Goal: Information Seeking & Learning: Learn about a topic

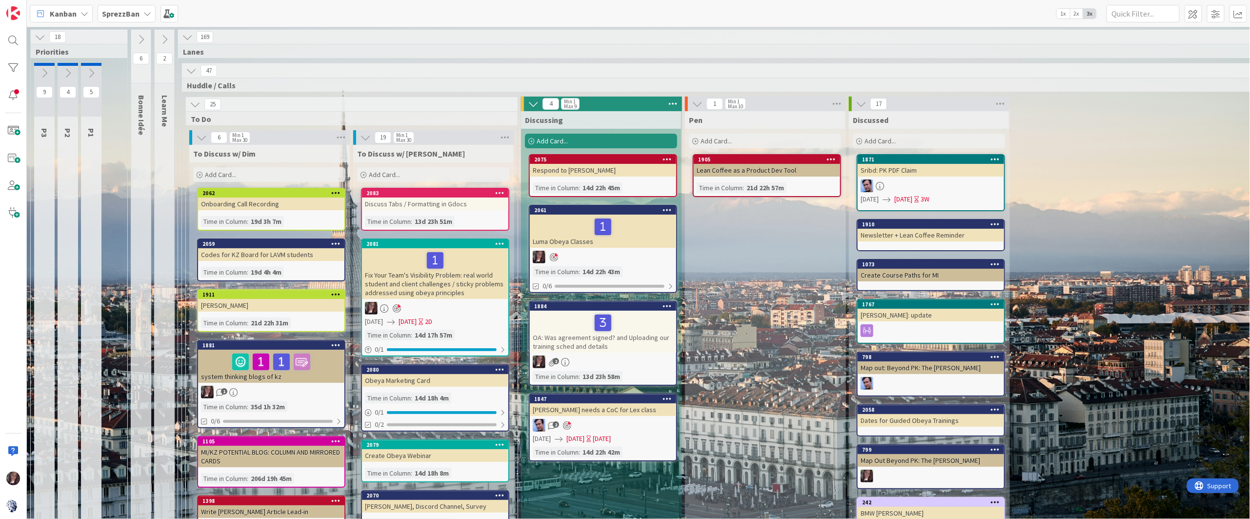
click at [121, 14] on b "SprezzBan" at bounding box center [121, 14] width 38 height 10
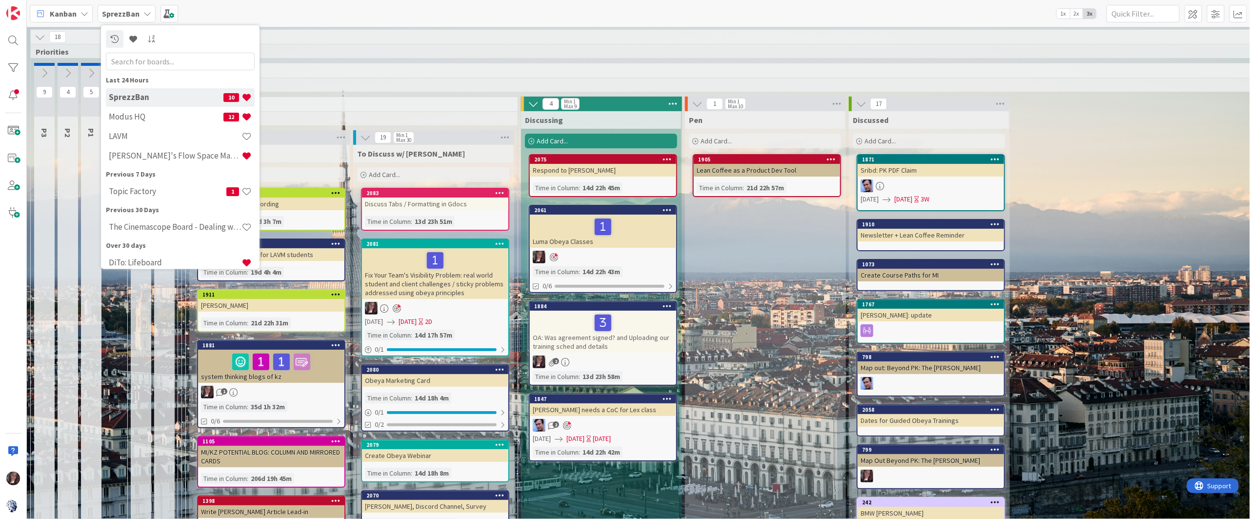
click at [122, 132] on h4 "LAVM" at bounding box center [175, 136] width 133 height 10
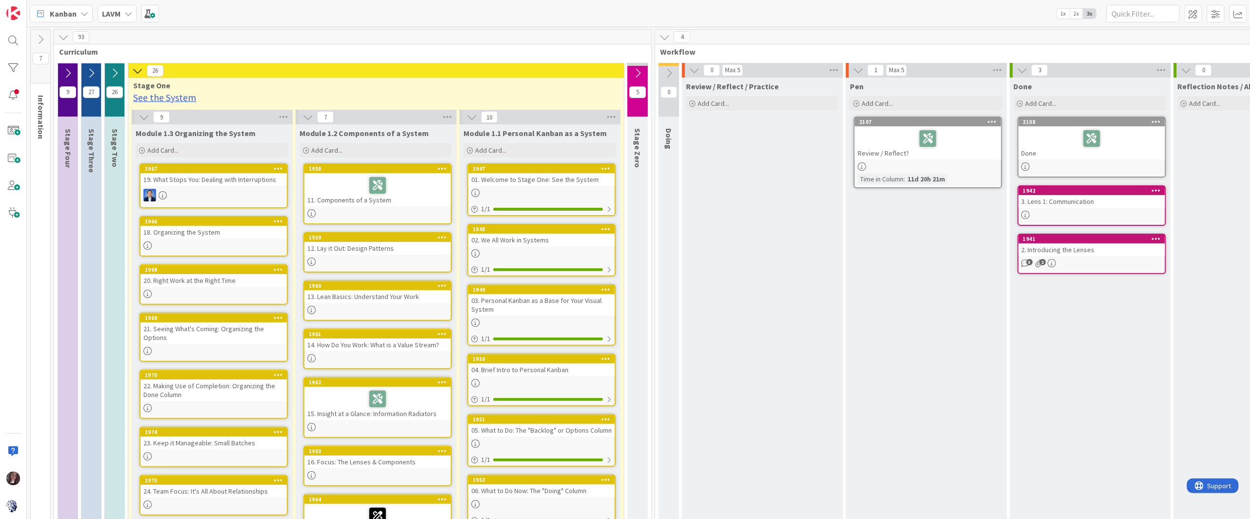
click at [135, 67] on icon at bounding box center [137, 70] width 11 height 11
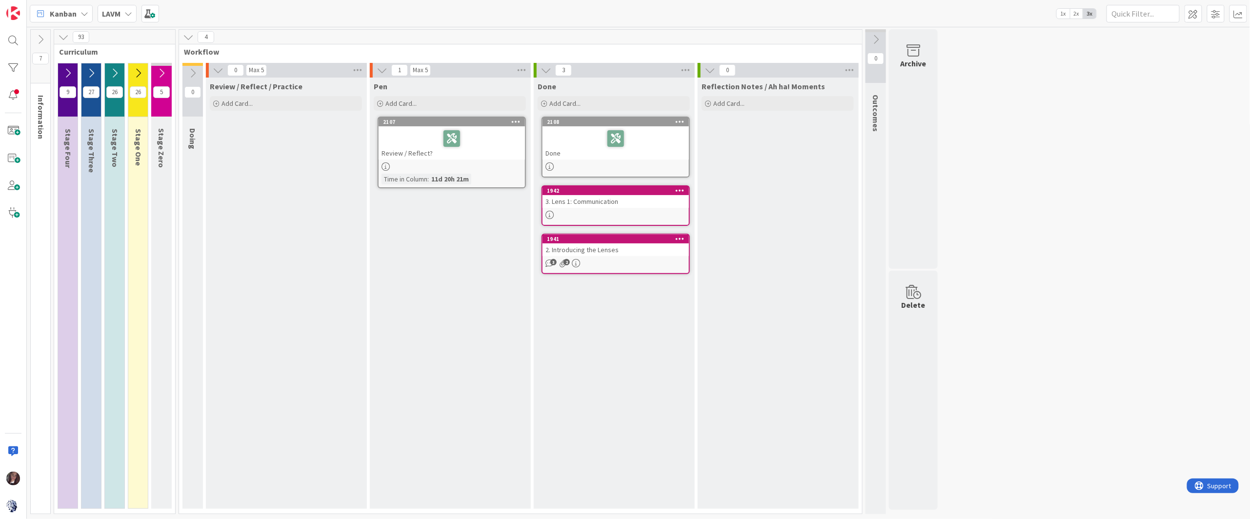
click at [188, 32] on icon at bounding box center [188, 37] width 11 height 11
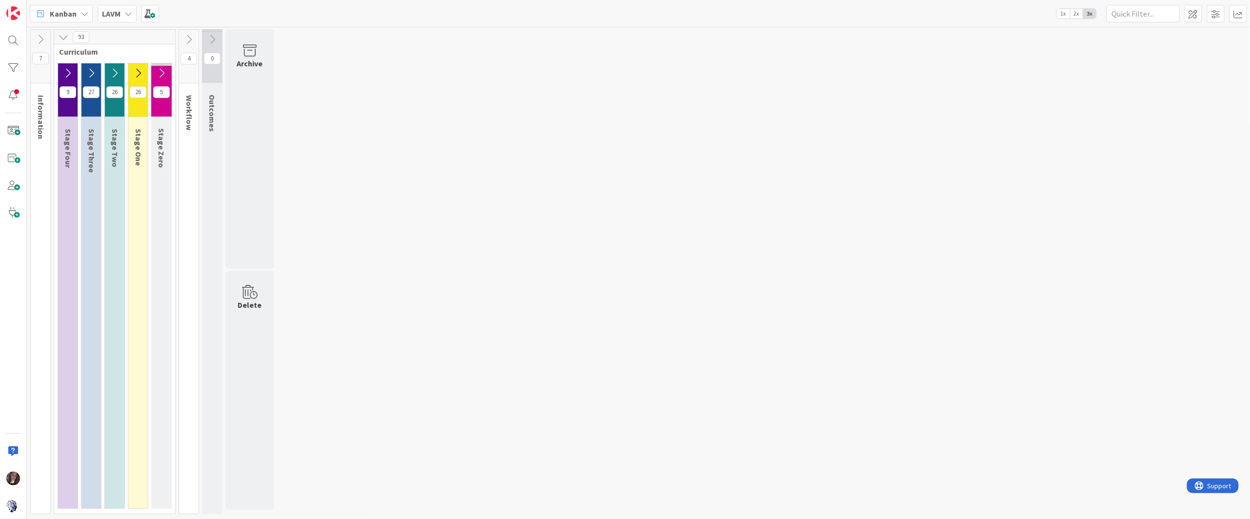
click at [213, 38] on icon at bounding box center [212, 39] width 11 height 11
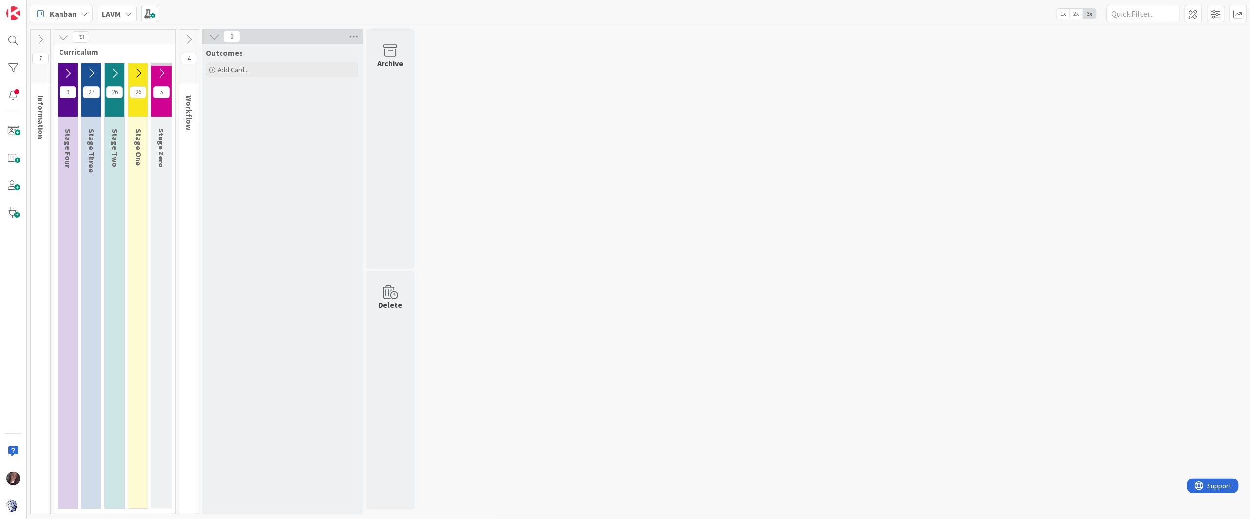
click at [214, 38] on icon at bounding box center [214, 36] width 11 height 11
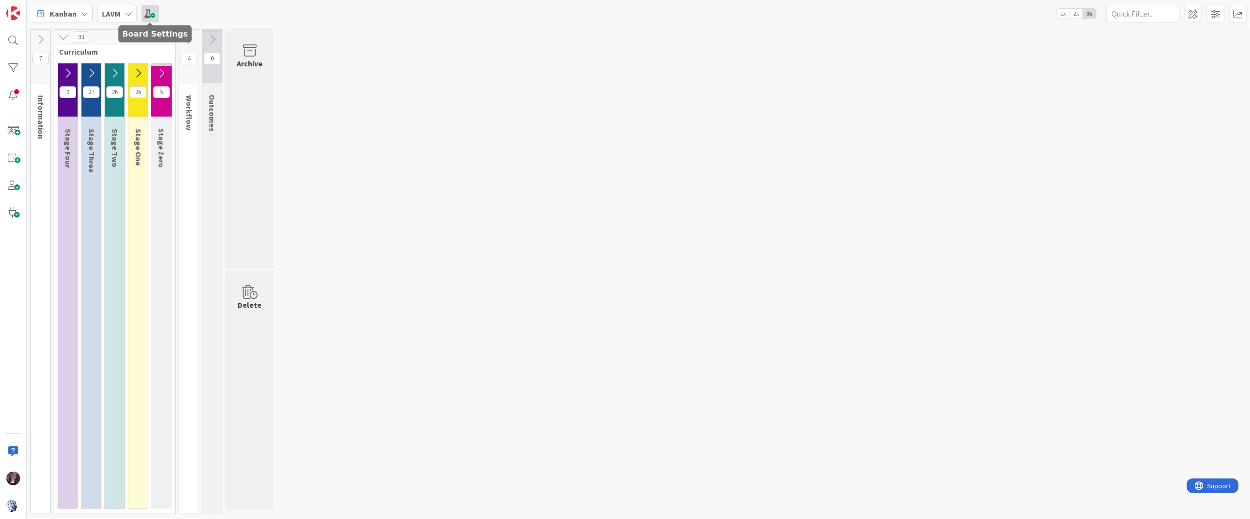
click at [149, 12] on span at bounding box center [151, 14] width 18 height 18
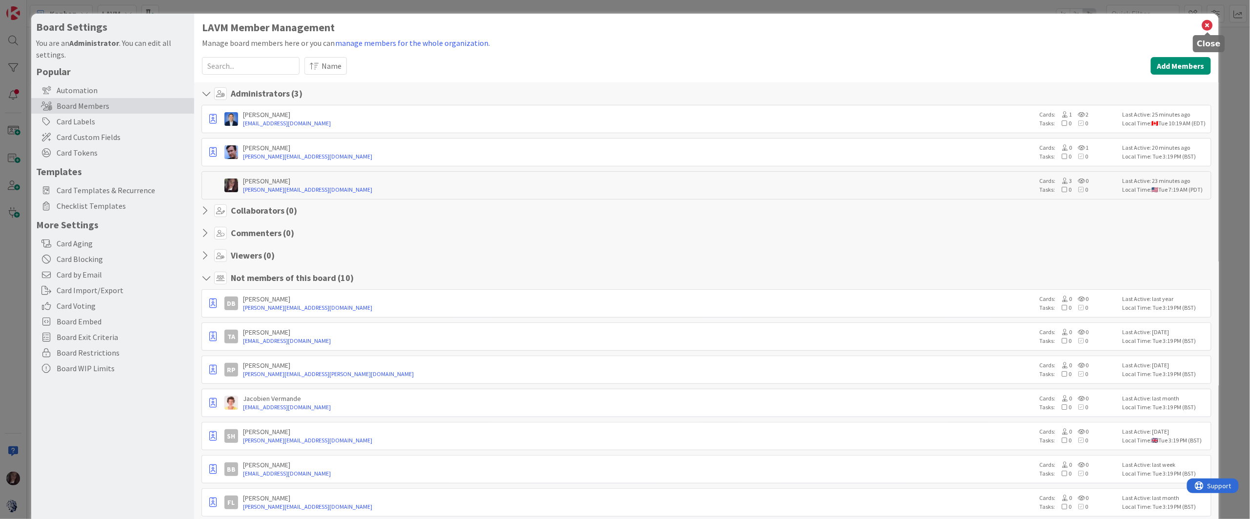
click at [1210, 24] on icon at bounding box center [1208, 26] width 13 height 14
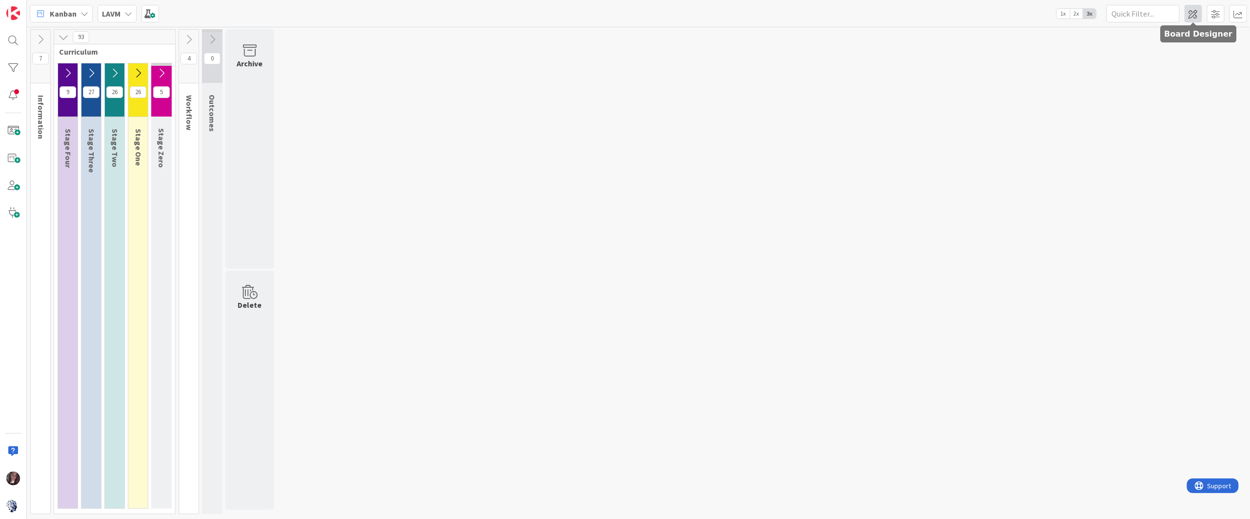
click at [1194, 12] on span at bounding box center [1194, 14] width 18 height 18
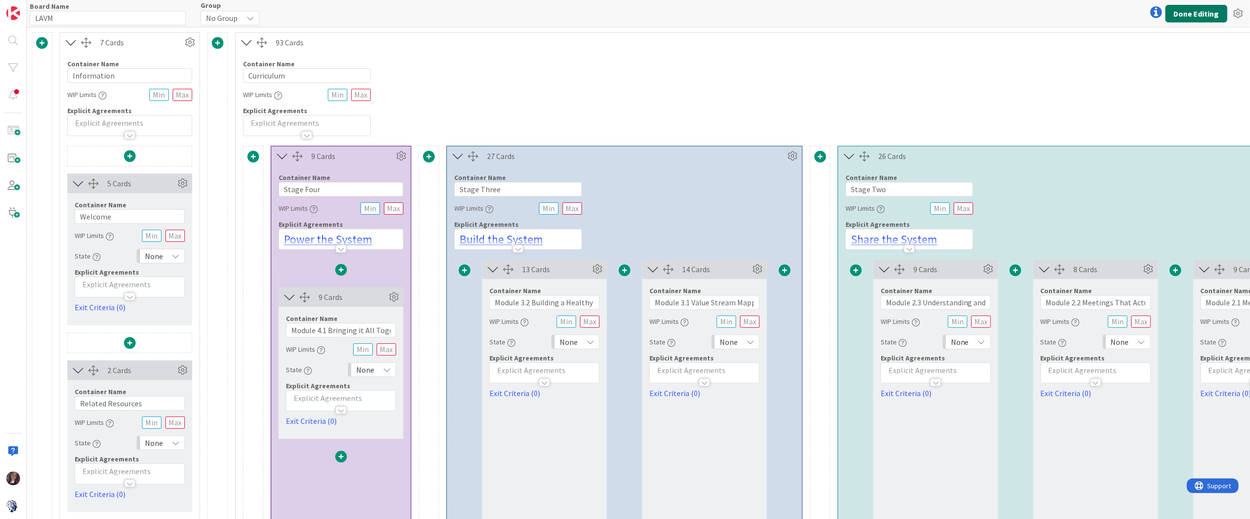
click at [1205, 12] on button "Done Editing" at bounding box center [1197, 14] width 62 height 18
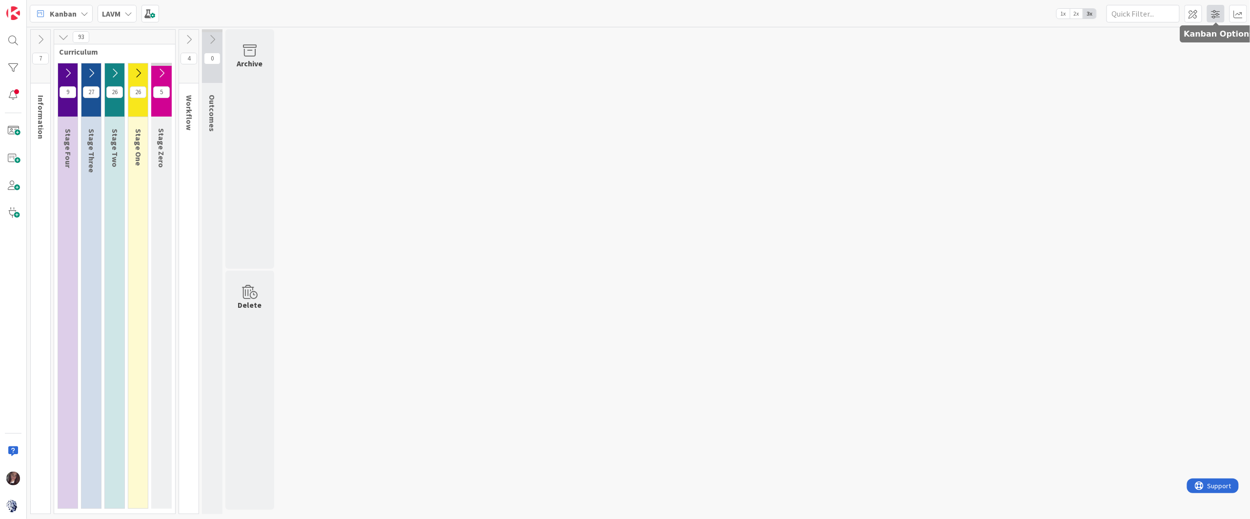
click at [1216, 11] on span at bounding box center [1216, 14] width 18 height 18
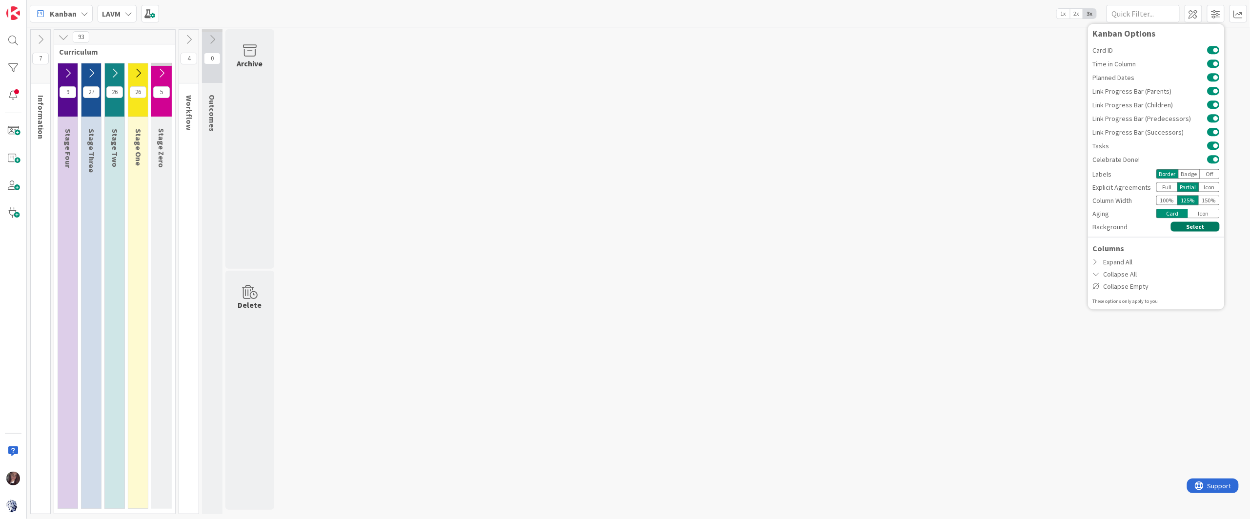
click at [1186, 225] on button "Select" at bounding box center [1195, 227] width 49 height 10
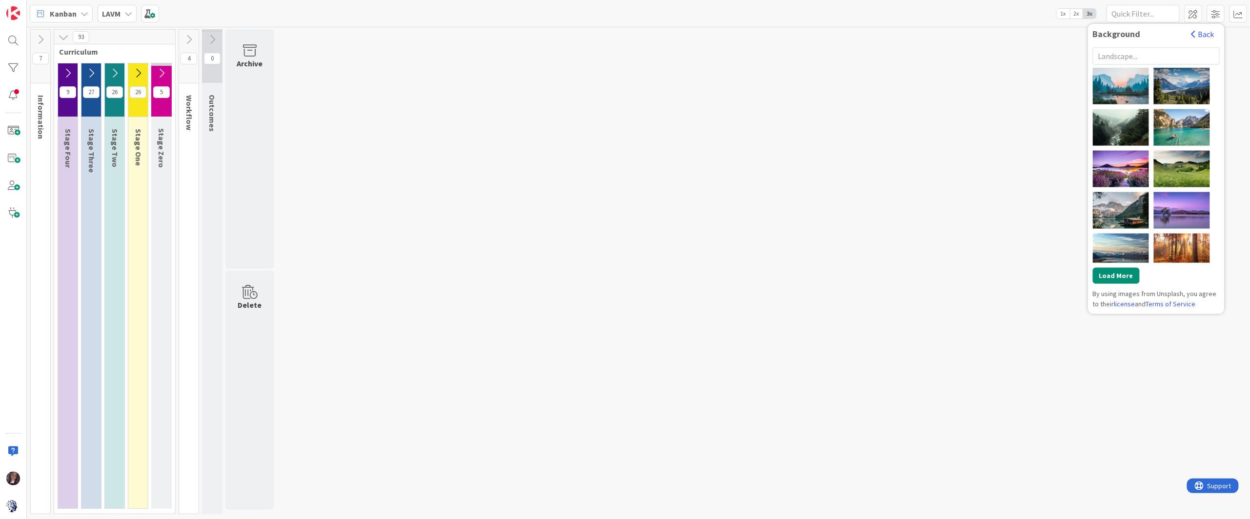
click at [1134, 56] on input "text" at bounding box center [1156, 56] width 127 height 18
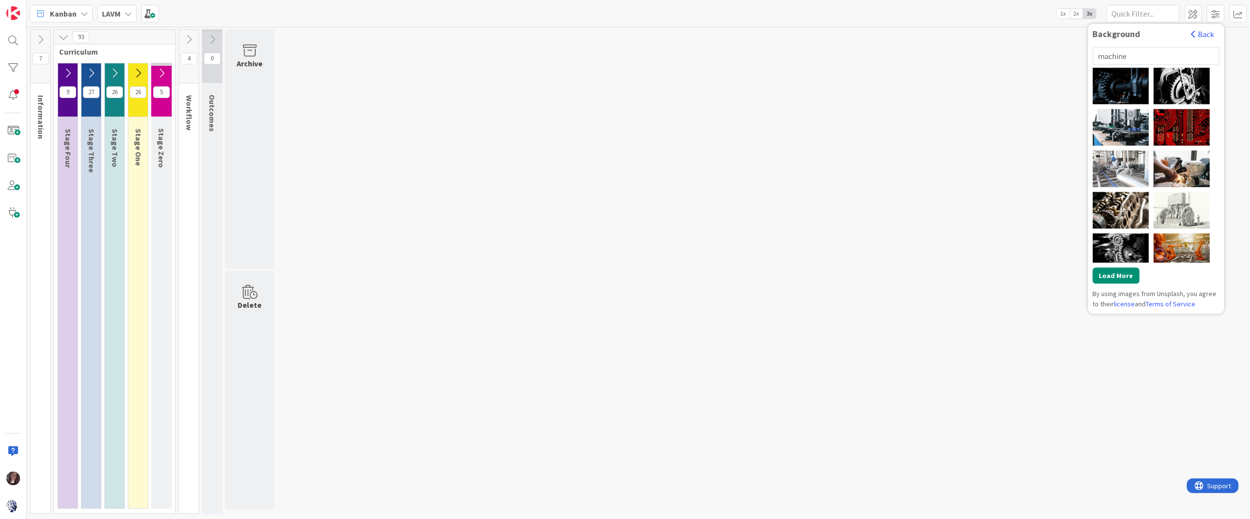
drag, startPoint x: 1139, startPoint y: 51, endPoint x: 1129, endPoint y: 43, distance: 12.9
click at [1129, 43] on div "Background Back machine Isis [GEOGRAPHIC_DATA] [PERSON_NAME] [PERSON_NAME] [PER…" at bounding box center [1156, 168] width 127 height 281
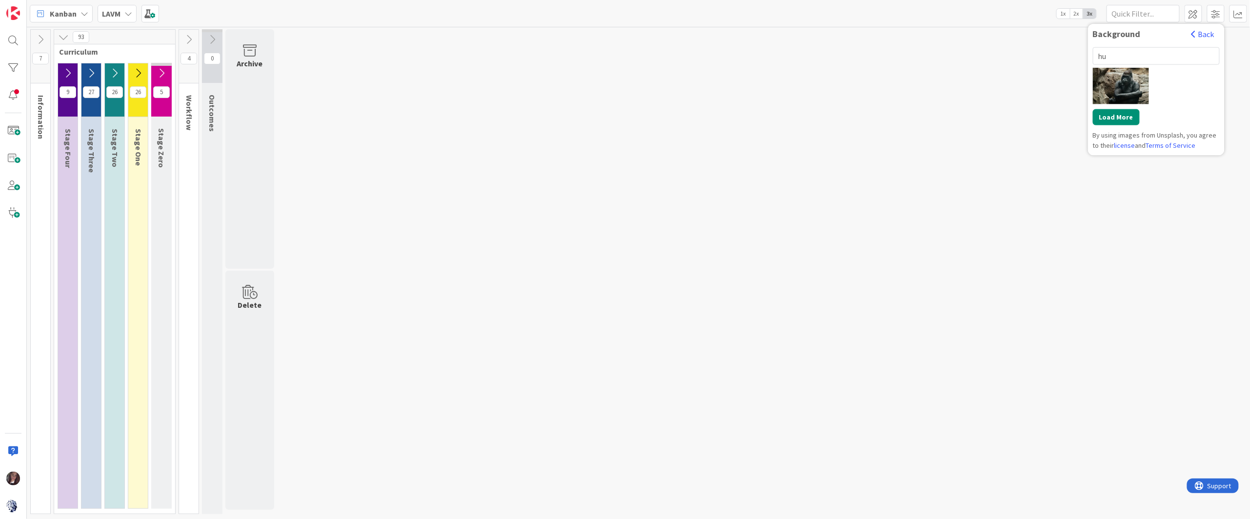
type input "h"
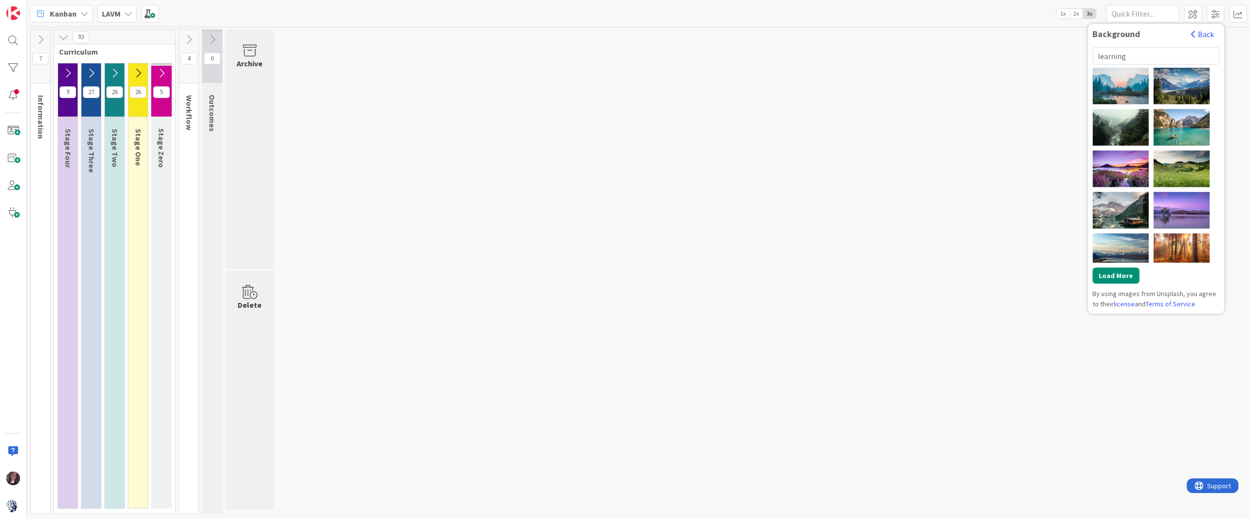
type input "learning"
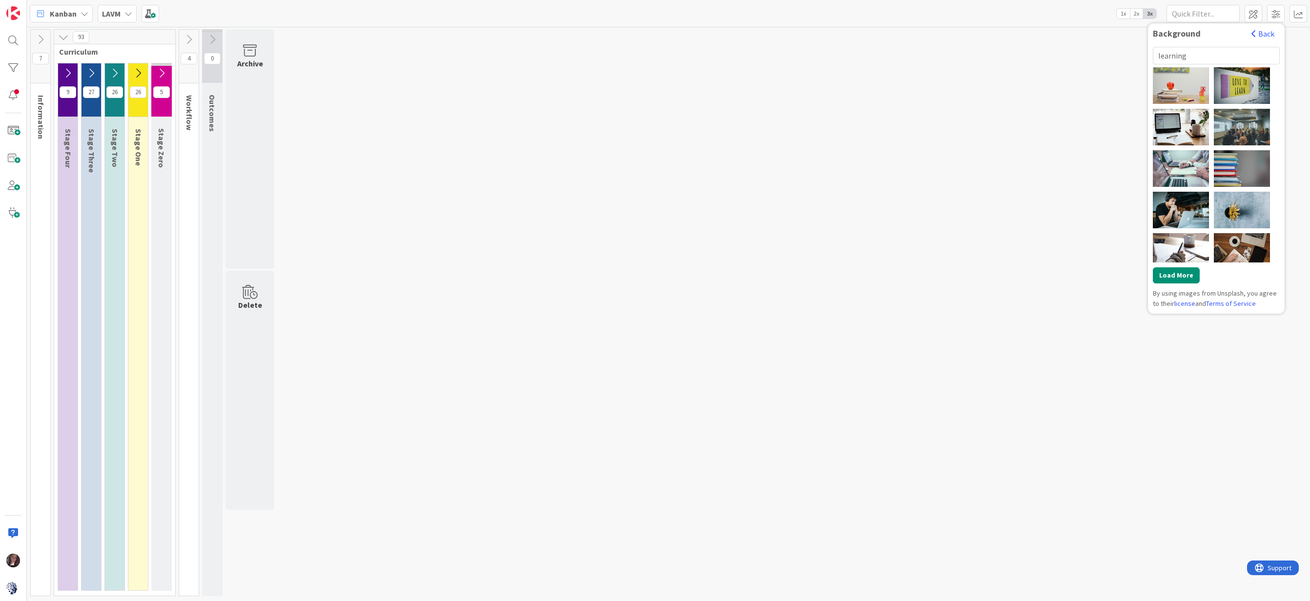
click at [191, 40] on icon at bounding box center [189, 39] width 11 height 11
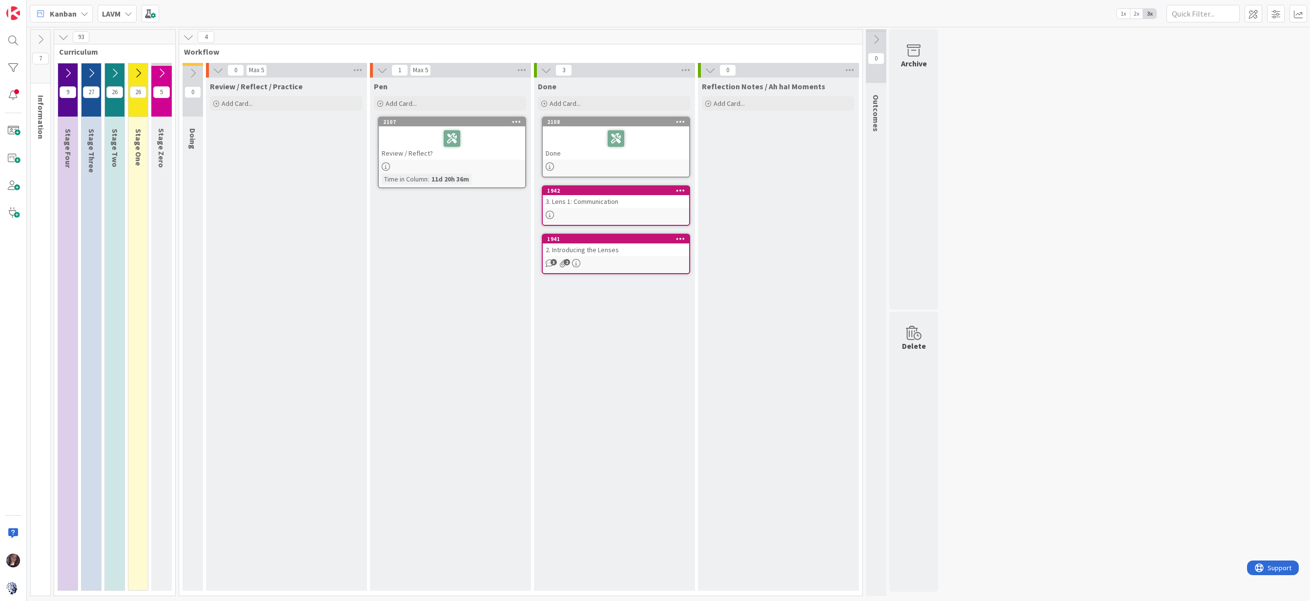
click at [185, 36] on icon at bounding box center [188, 37] width 11 height 11
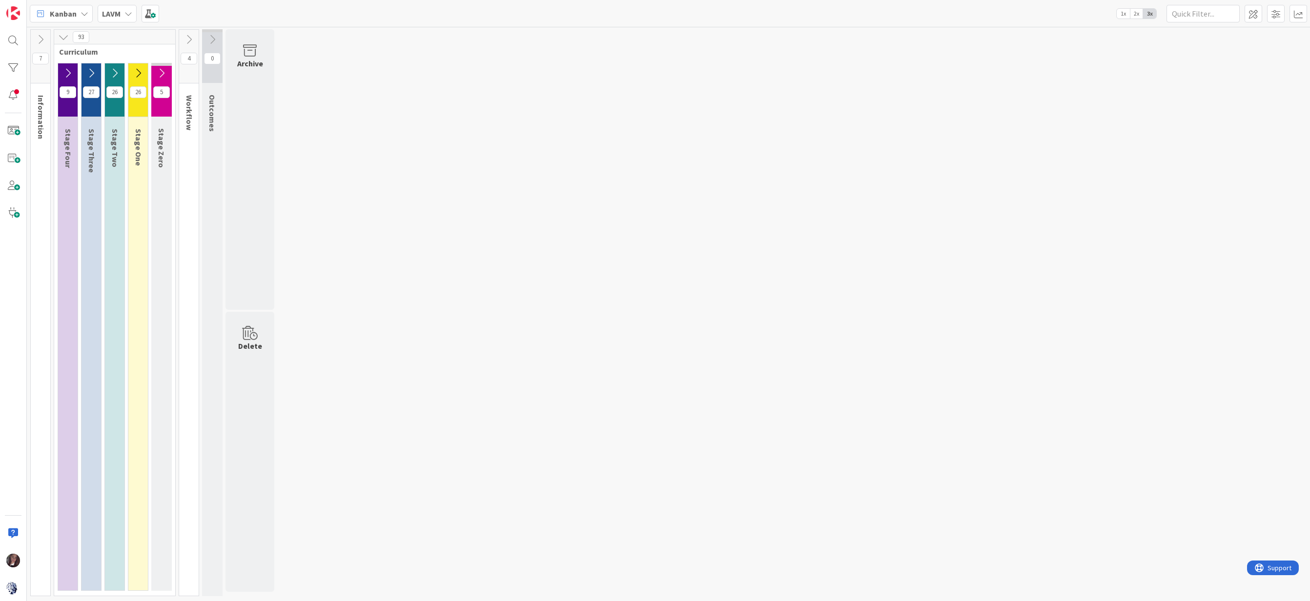
click at [161, 70] on icon at bounding box center [161, 73] width 11 height 11
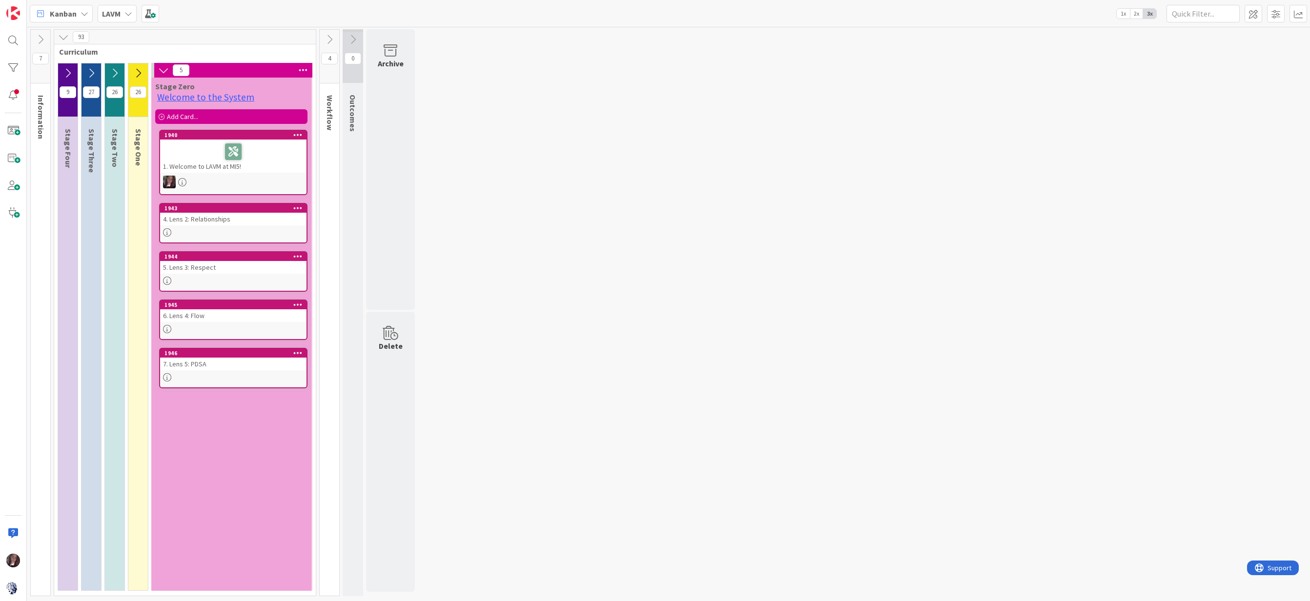
click at [202, 142] on div at bounding box center [233, 152] width 141 height 20
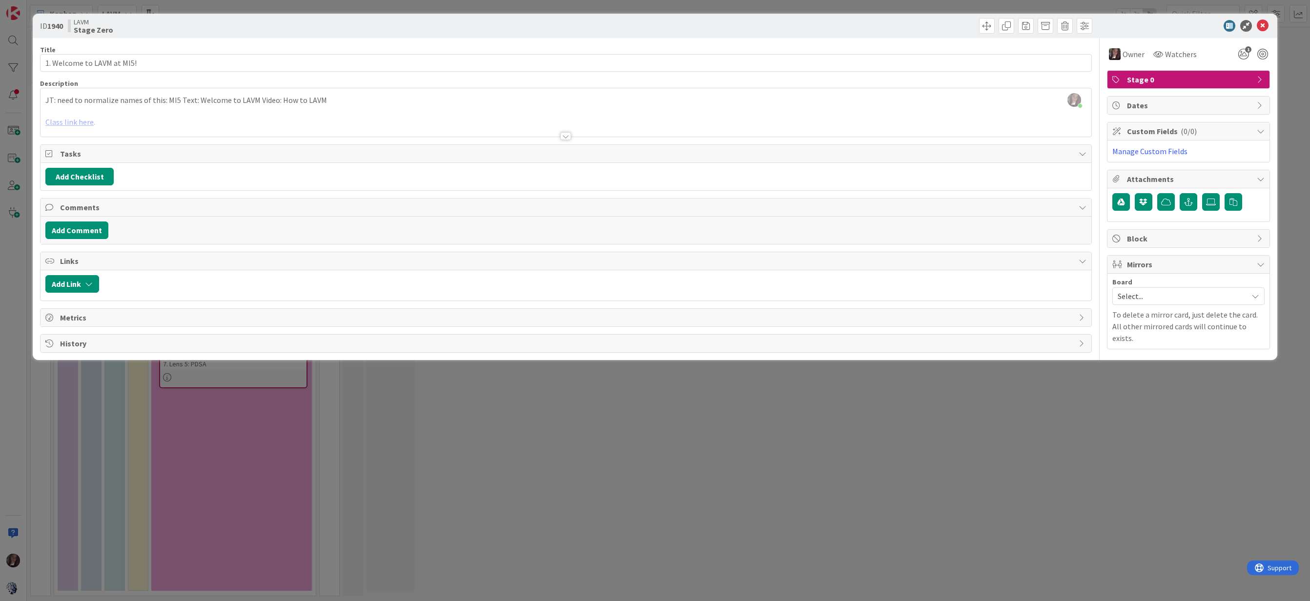
click at [84, 124] on div at bounding box center [566, 124] width 1051 height 25
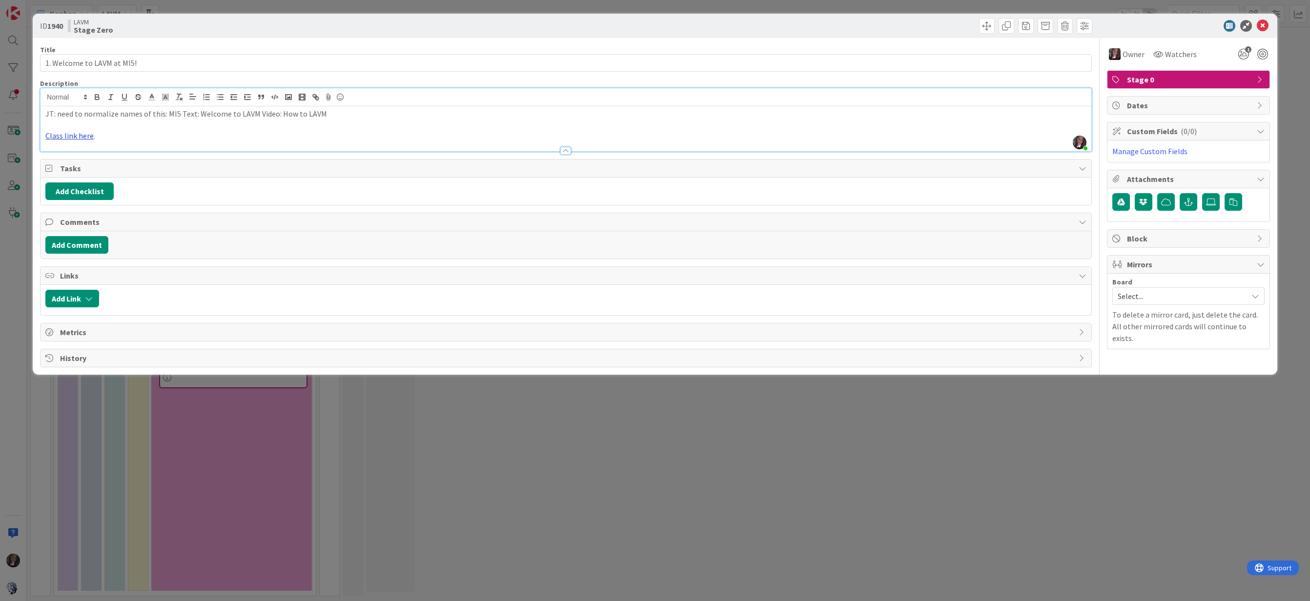
click at [82, 134] on link "Class link here" at bounding box center [69, 136] width 48 height 10
click at [1250, 27] on icon at bounding box center [1263, 26] width 12 height 12
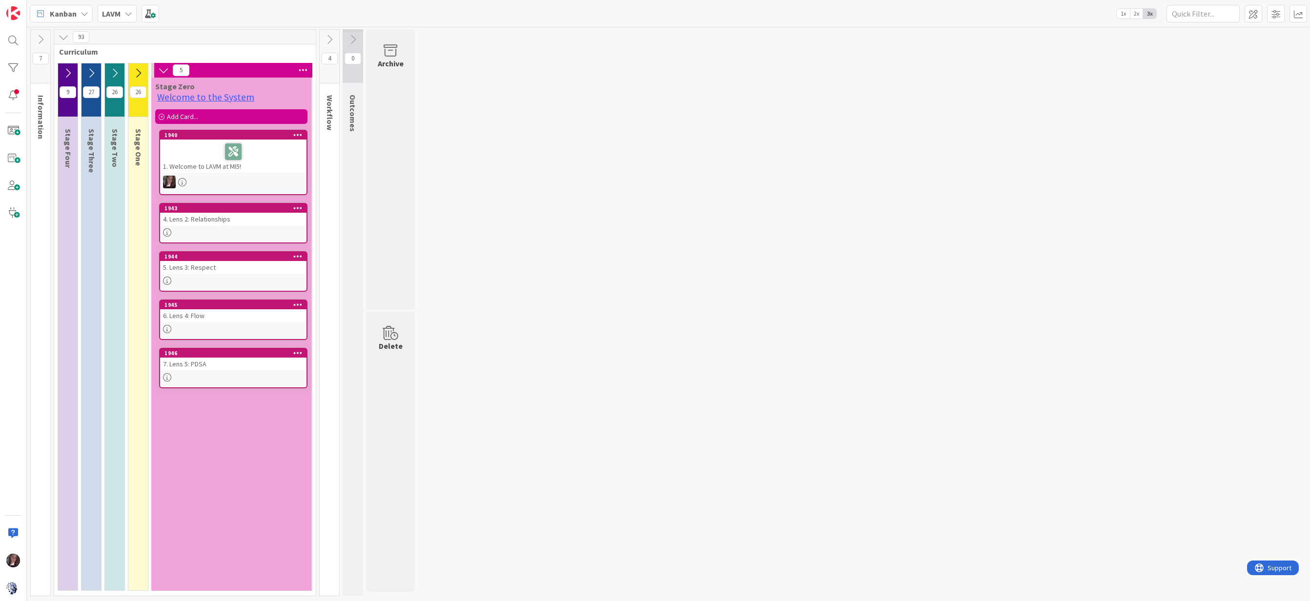
click at [331, 37] on icon at bounding box center [329, 39] width 11 height 11
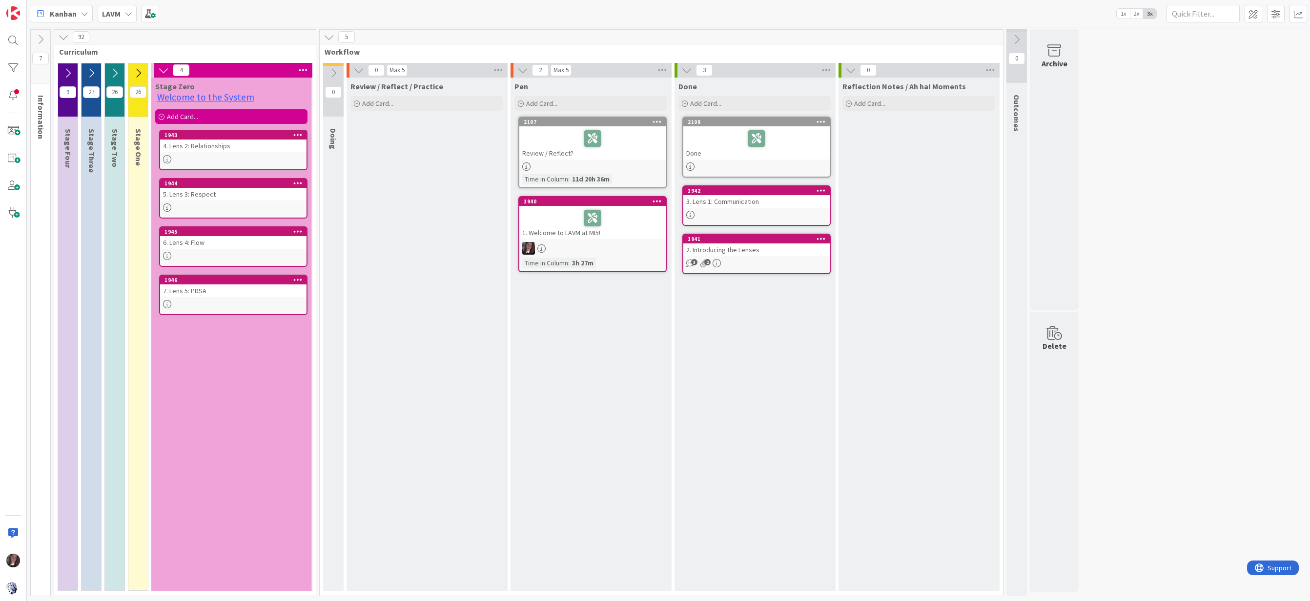
click at [164, 67] on icon at bounding box center [163, 70] width 11 height 11
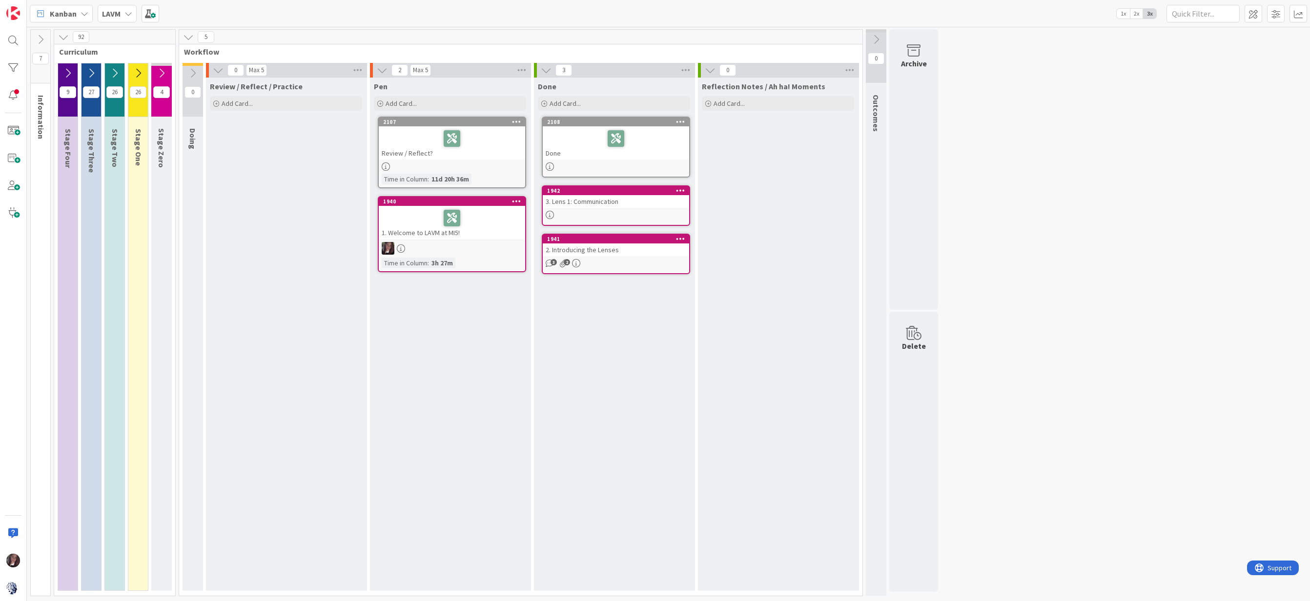
click at [38, 39] on icon at bounding box center [40, 39] width 11 height 11
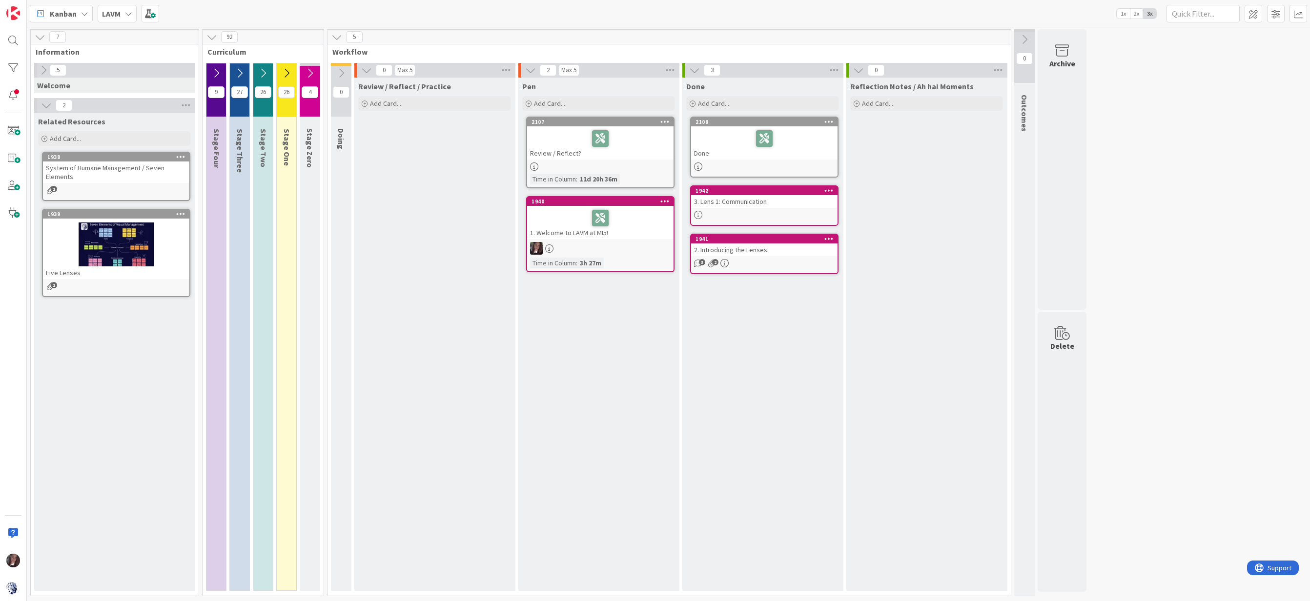
click at [102, 170] on div "System of Humane Management / Seven Elements" at bounding box center [116, 172] width 146 height 21
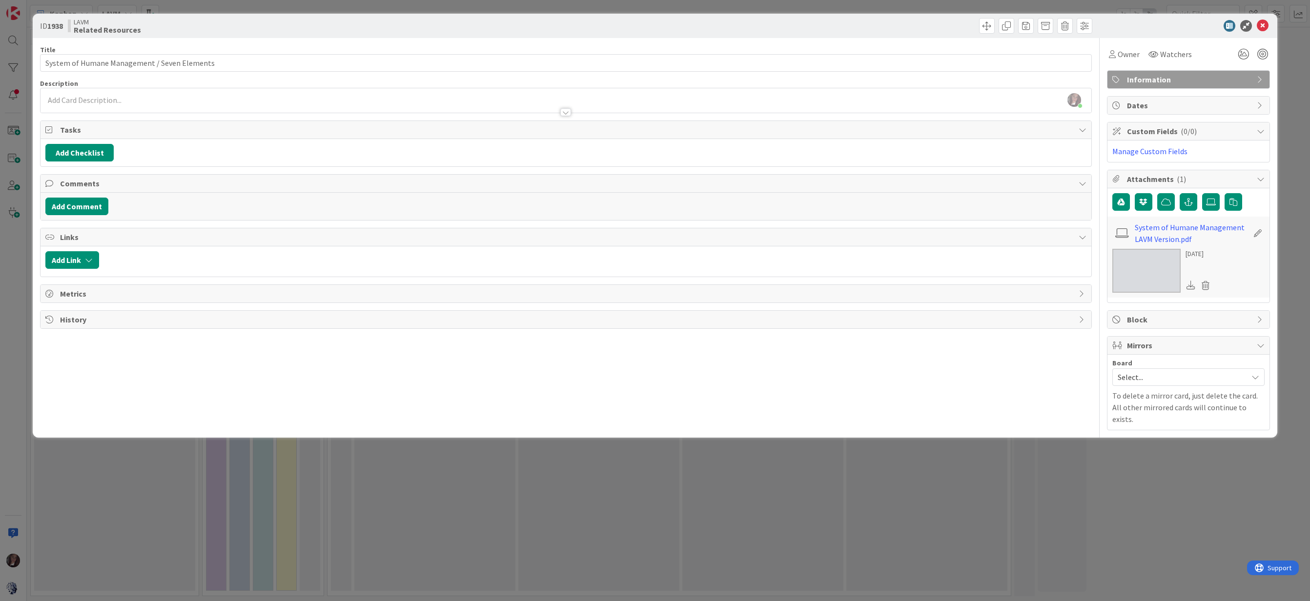
click at [1152, 280] on img at bounding box center [1146, 271] width 68 height 44
click at [1250, 27] on icon at bounding box center [1263, 26] width 12 height 12
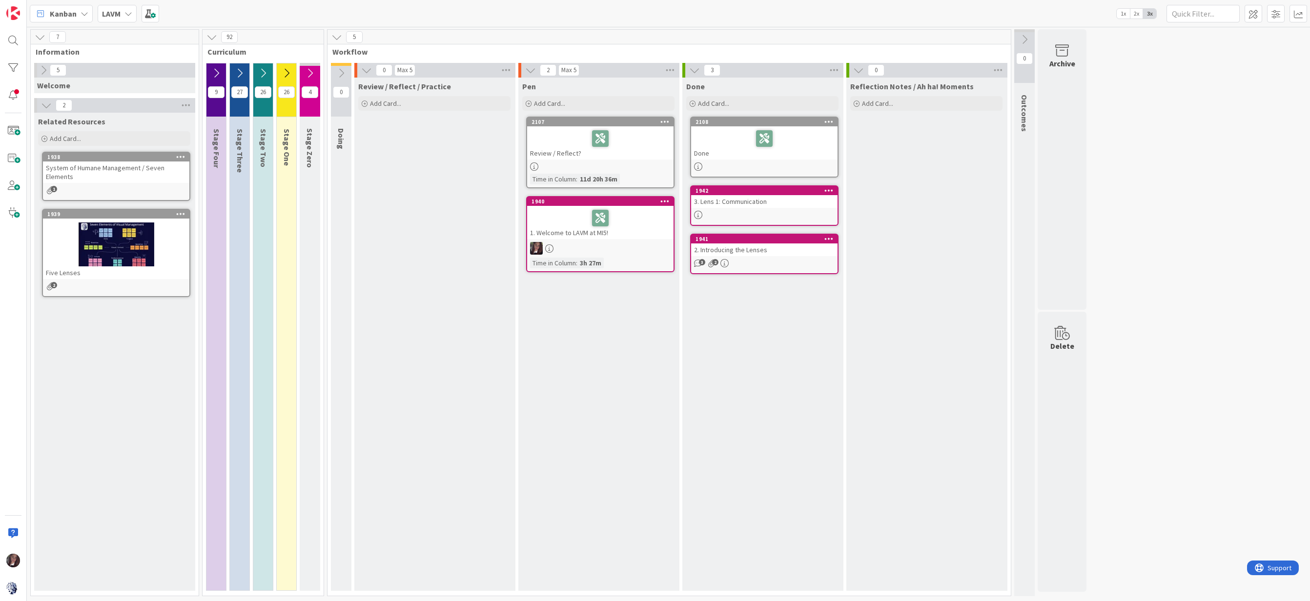
click at [109, 250] on div at bounding box center [116, 245] width 146 height 44
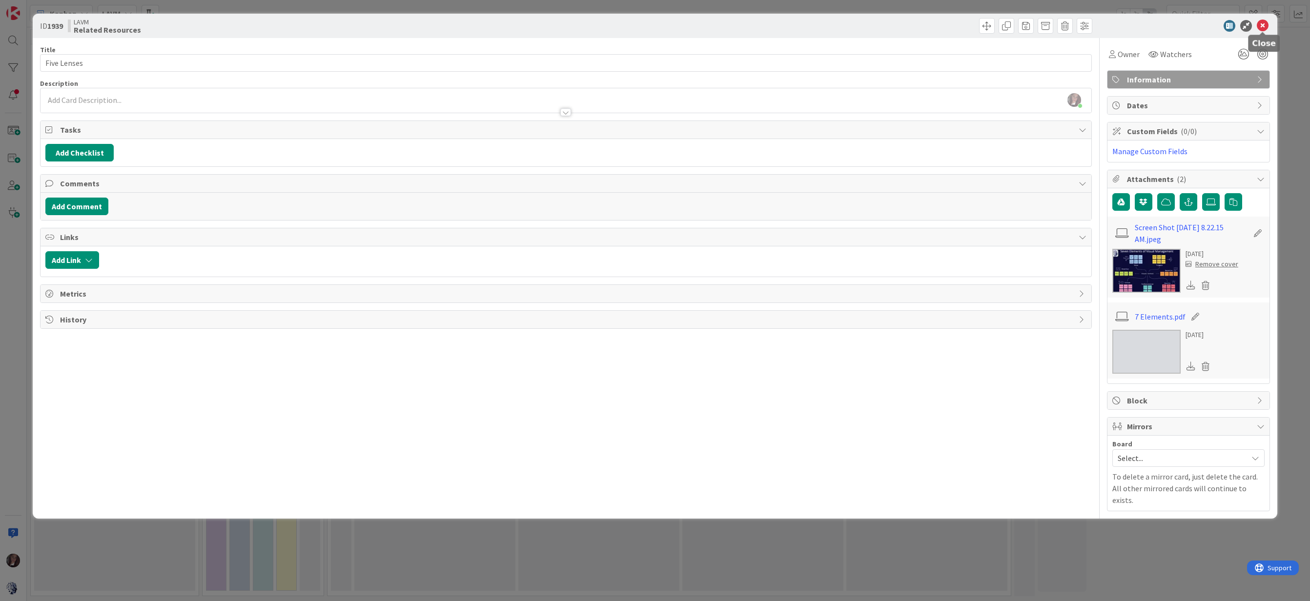
click at [1250, 25] on icon at bounding box center [1263, 26] width 12 height 12
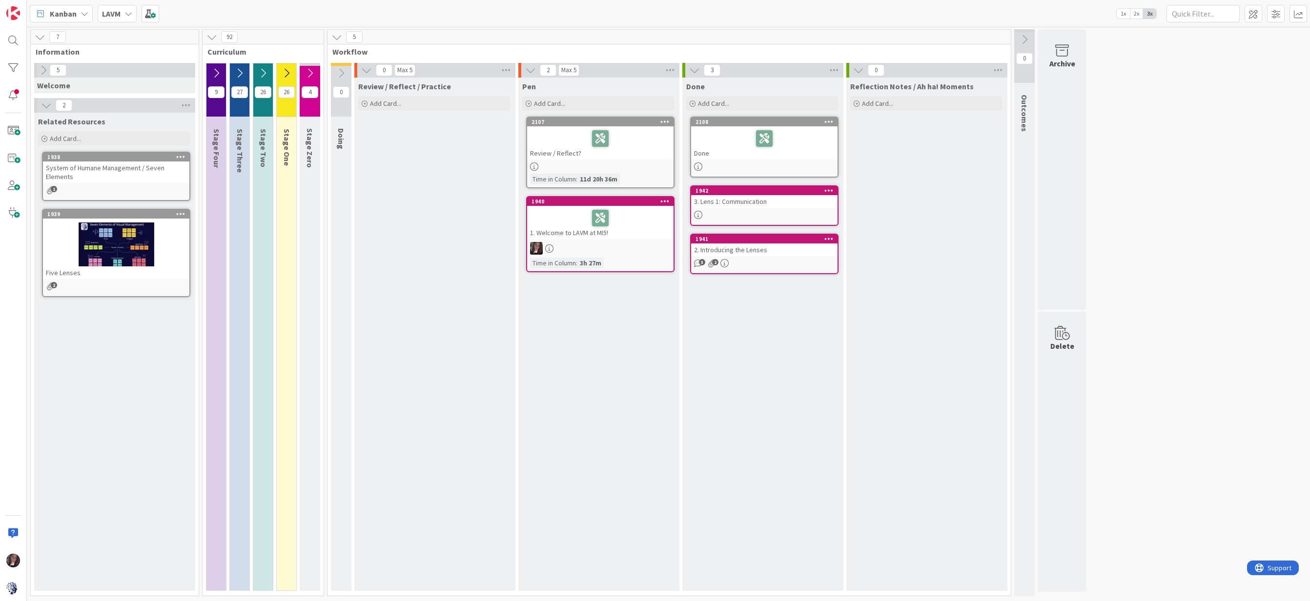
click at [41, 71] on icon at bounding box center [43, 70] width 11 height 11
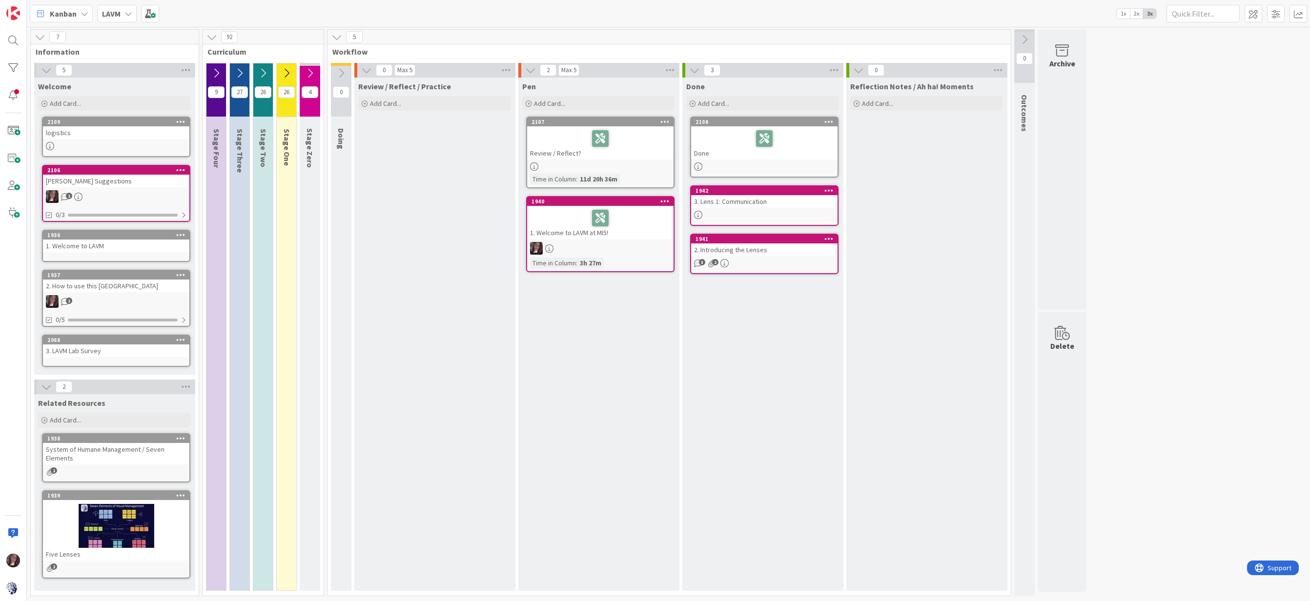
click at [41, 40] on icon at bounding box center [40, 37] width 11 height 11
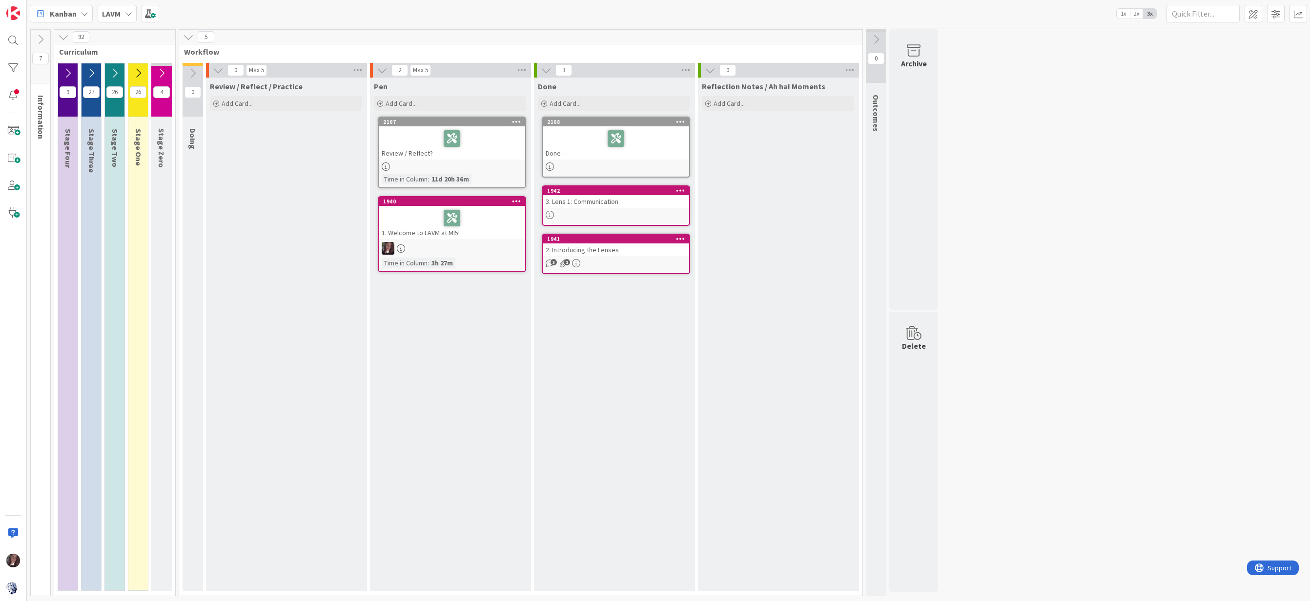
click at [66, 39] on icon at bounding box center [63, 37] width 11 height 11
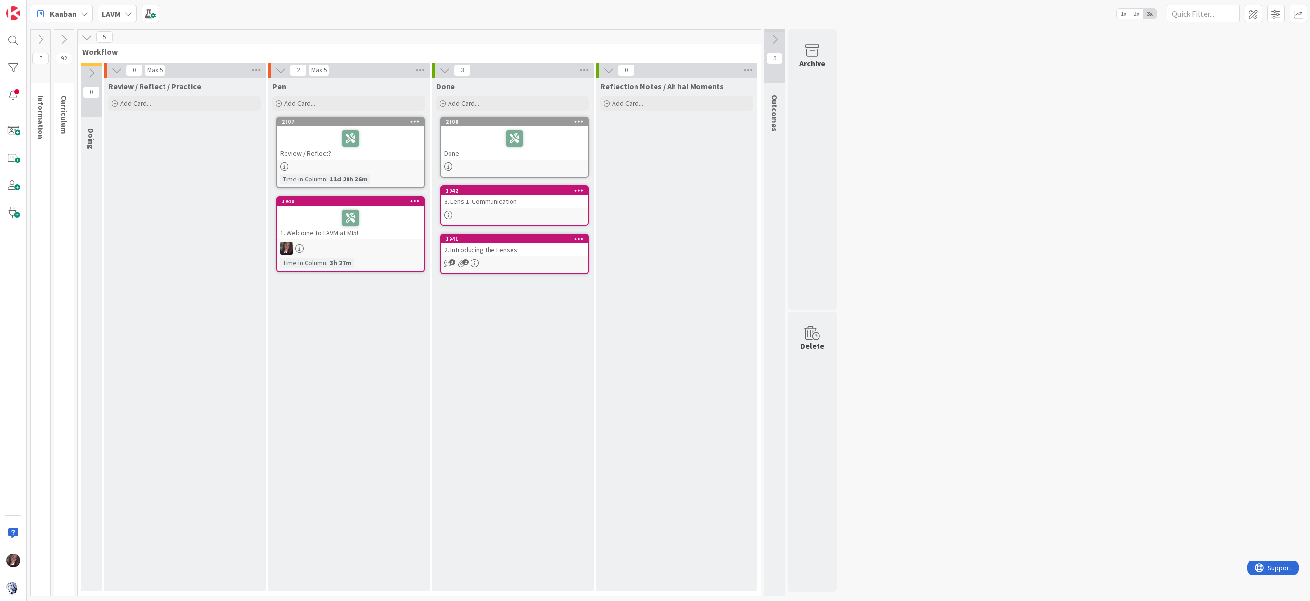
click at [88, 36] on icon at bounding box center [87, 37] width 11 height 11
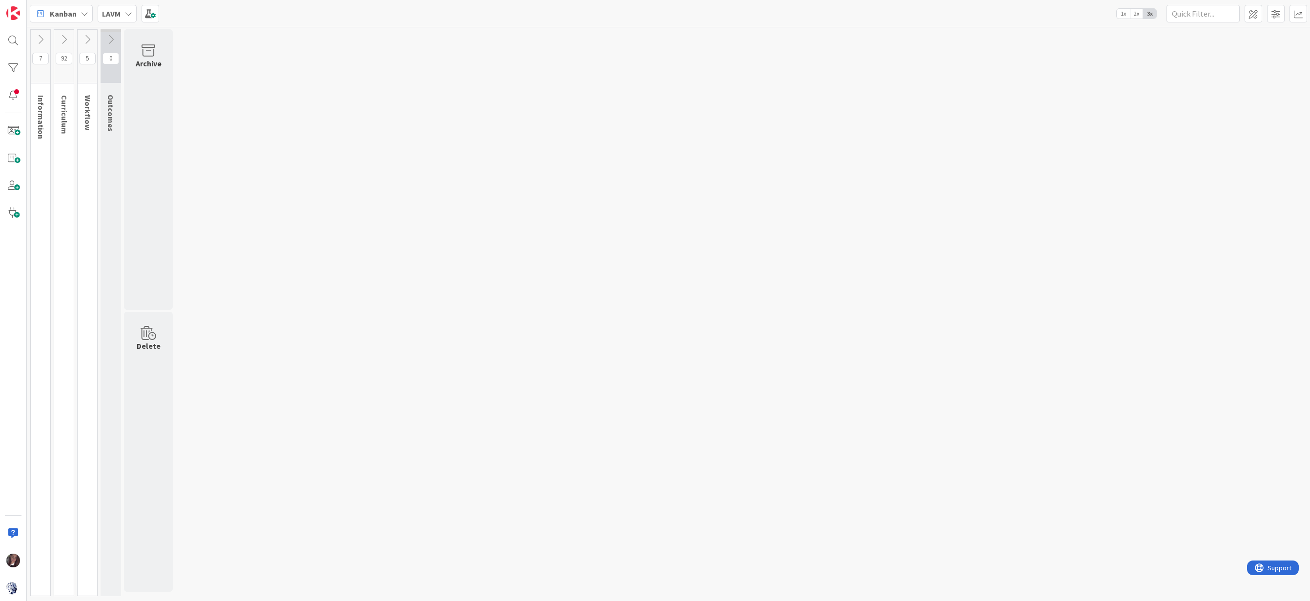
click at [112, 36] on icon at bounding box center [110, 39] width 11 height 11
